Goal: Task Accomplishment & Management: Use online tool/utility

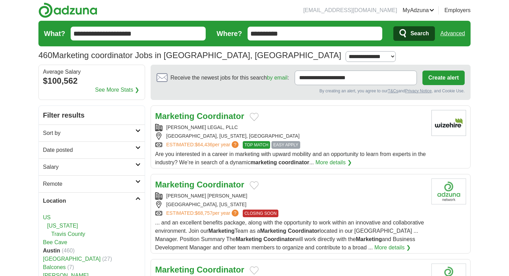
scroll to position [1, 0]
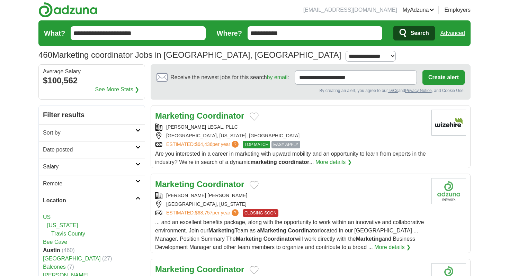
click at [121, 148] on h2 "Date posted" at bounding box center [89, 150] width 92 height 8
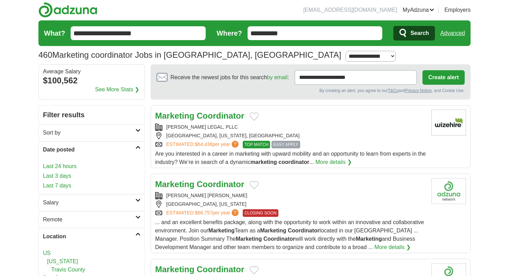
click at [70, 177] on link "Last 3 days" at bounding box center [92, 176] width 98 height 8
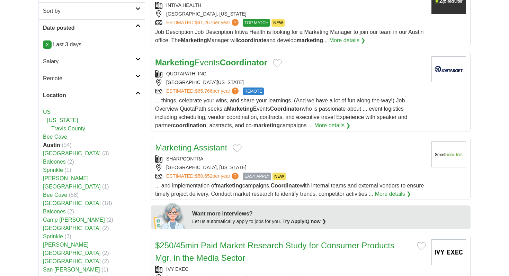
scroll to position [124, 0]
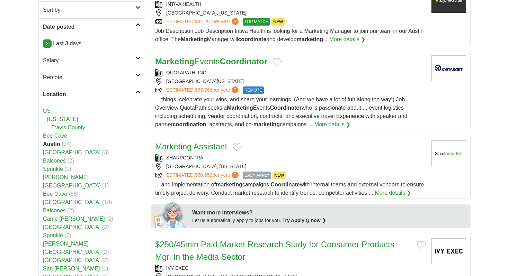
click at [209, 58] on link "Marketing Events Coordinator" at bounding box center [211, 61] width 112 height 9
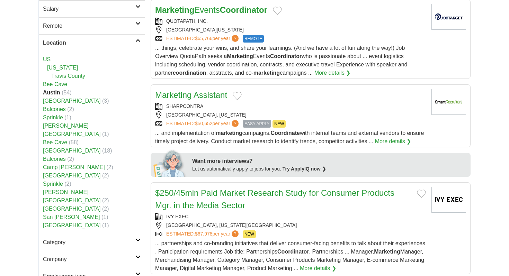
scroll to position [186, 0]
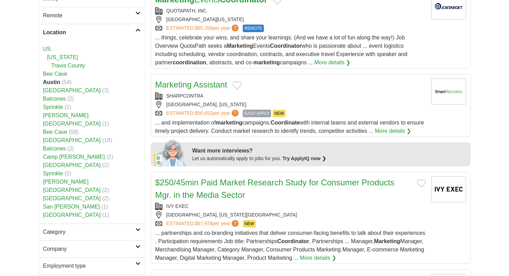
click at [209, 84] on link "Marketing Assistant" at bounding box center [191, 84] width 72 height 9
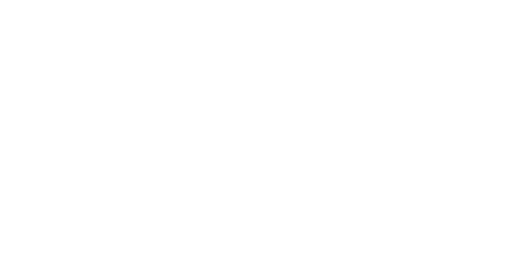
scroll to position [1280, 0]
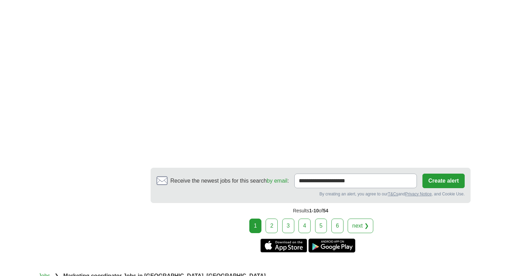
click at [268, 233] on link "2" at bounding box center [272, 226] width 12 height 15
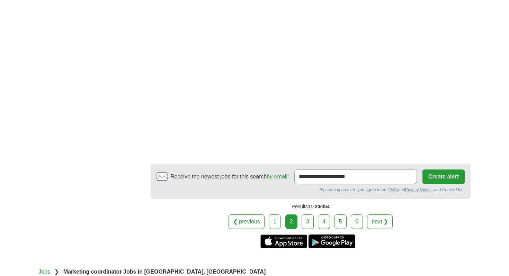
scroll to position [1347, 0]
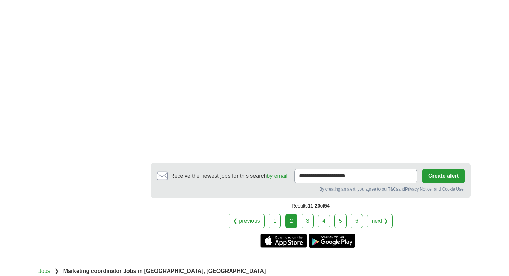
click at [309, 223] on link "3" at bounding box center [308, 221] width 12 height 15
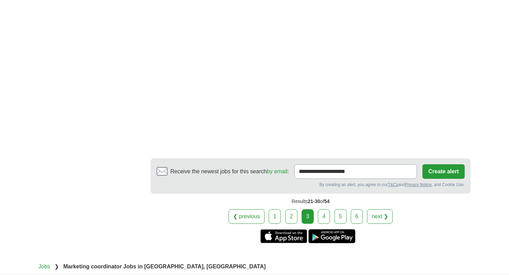
scroll to position [1320, 0]
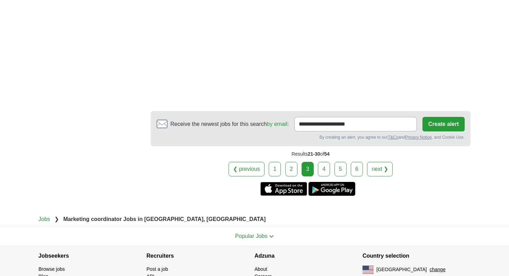
click at [331, 173] on div "❮ previous 1 2 3 4 5 6 next ❯" at bounding box center [311, 169] width 320 height 15
click at [324, 172] on link "4" at bounding box center [324, 169] width 12 height 15
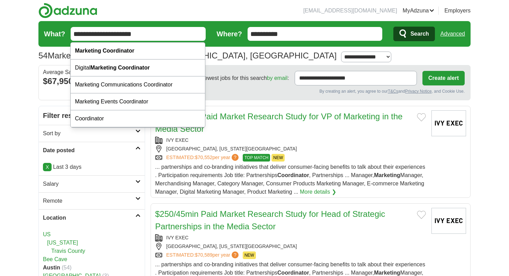
drag, startPoint x: 153, startPoint y: 34, endPoint x: 106, endPoint y: 34, distance: 47.1
click at [105, 34] on input "**********" at bounding box center [138, 34] width 135 height 14
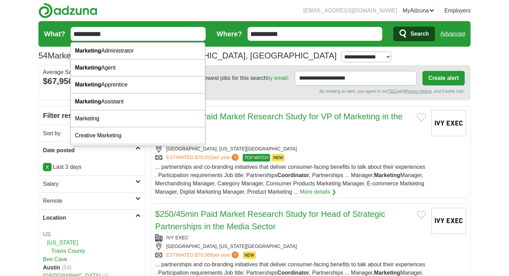
type input "*********"
click at [393, 27] on button "Search" at bounding box center [413, 34] width 41 height 15
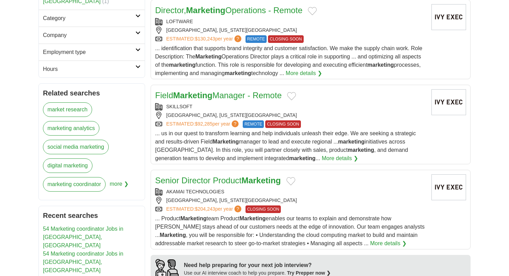
scroll to position [392, 0]
click at [133, 43] on link "Employment type" at bounding box center [92, 51] width 106 height 17
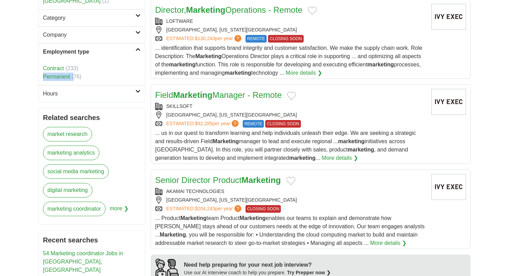
drag, startPoint x: 85, startPoint y: 55, endPoint x: 72, endPoint y: 58, distance: 13.4
click at [72, 64] on ul "Contract (233) Permanent (76)" at bounding box center [92, 72] width 98 height 17
click at [67, 74] on link "Permanent" at bounding box center [56, 77] width 27 height 6
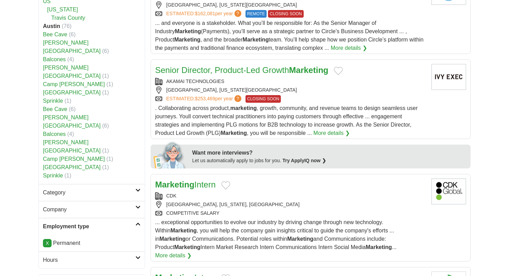
scroll to position [239, 0]
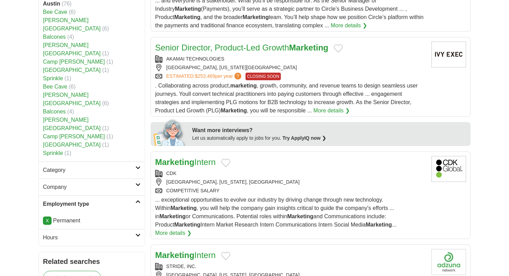
click at [115, 166] on h2 "Category" at bounding box center [89, 170] width 92 height 8
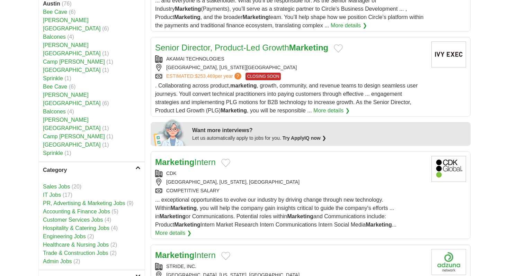
click at [125, 166] on h2 "Category" at bounding box center [89, 170] width 92 height 8
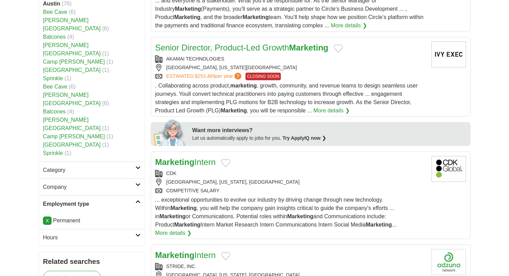
click at [131, 234] on h2 "Hours" at bounding box center [89, 238] width 92 height 8
click at [61, 251] on link "Full time" at bounding box center [53, 254] width 21 height 6
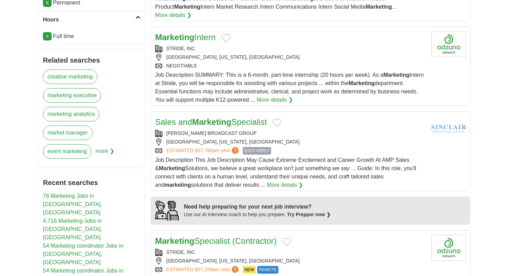
scroll to position [458, 0]
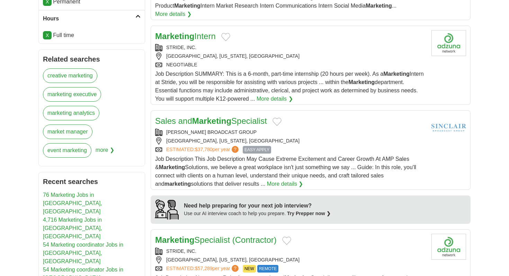
click at [210, 116] on strong "Marketing" at bounding box center [211, 120] width 39 height 9
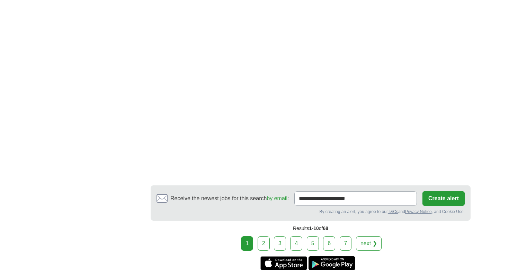
scroll to position [1222, 0]
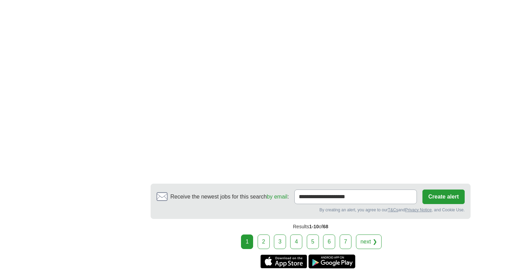
click at [265, 235] on link "2" at bounding box center [264, 242] width 12 height 15
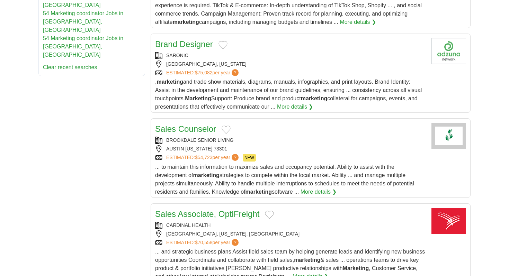
scroll to position [722, 0]
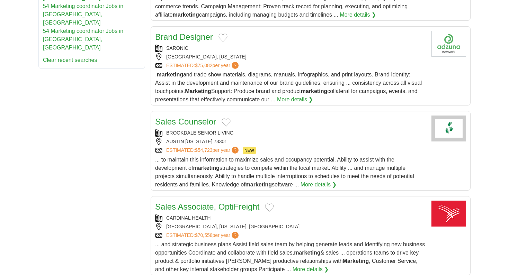
click at [196, 118] on article "Sales Counselor BROOKDALE SENIOR LIVING [GEOGRAPHIC_DATA][US_STATE] ESTIMATED: …" at bounding box center [311, 151] width 320 height 80
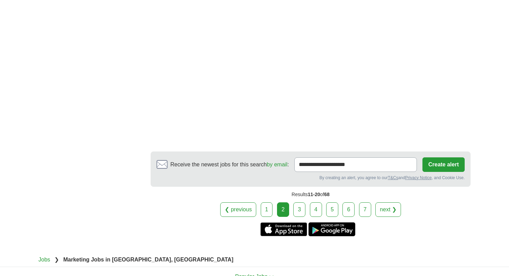
scroll to position [1300, 0]
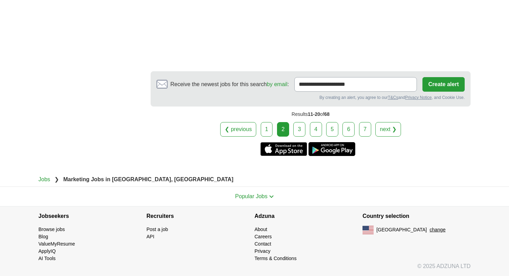
click at [302, 130] on link "3" at bounding box center [299, 129] width 12 height 15
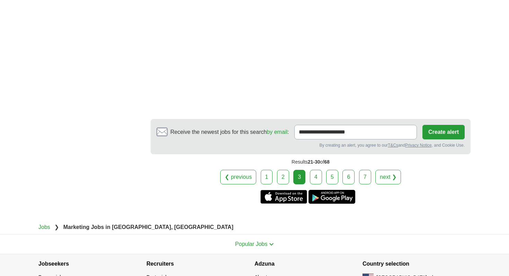
scroll to position [1210, 0]
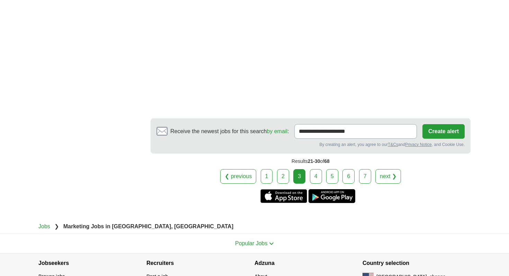
click at [313, 176] on link "4" at bounding box center [316, 176] width 12 height 15
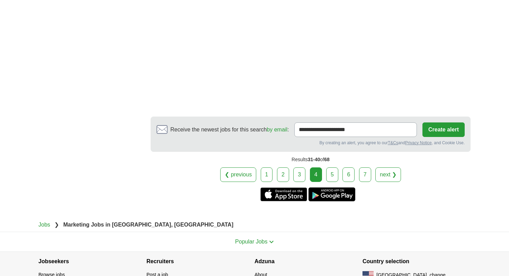
scroll to position [1221, 0]
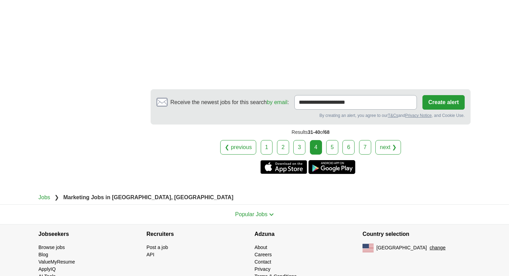
click at [339, 140] on div "❮ previous 1 2 3 4 5 6 7 next ❯" at bounding box center [311, 147] width 320 height 15
click at [335, 142] on link "5" at bounding box center [332, 147] width 12 height 15
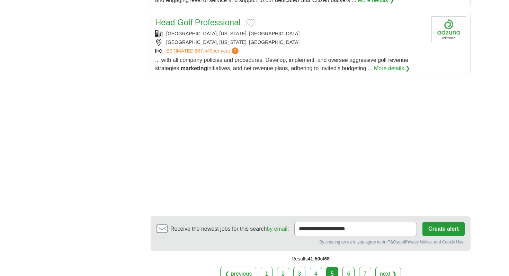
scroll to position [811, 0]
click at [348, 267] on link "6" at bounding box center [348, 274] width 12 height 15
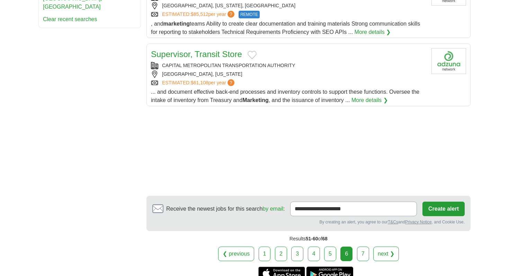
scroll to position [764, 0]
click at [360, 261] on link "7" at bounding box center [363, 254] width 12 height 15
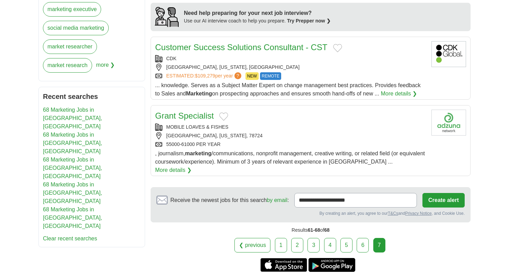
scroll to position [573, 0]
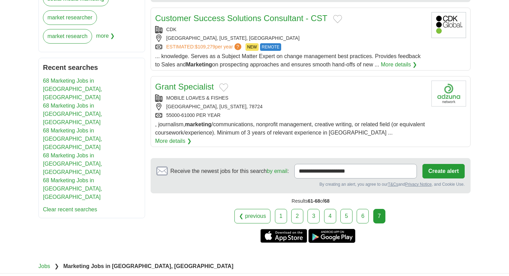
click at [274, 89] on div "Grant Specialist" at bounding box center [290, 87] width 271 height 12
